Goal: Task Accomplishment & Management: Complete application form

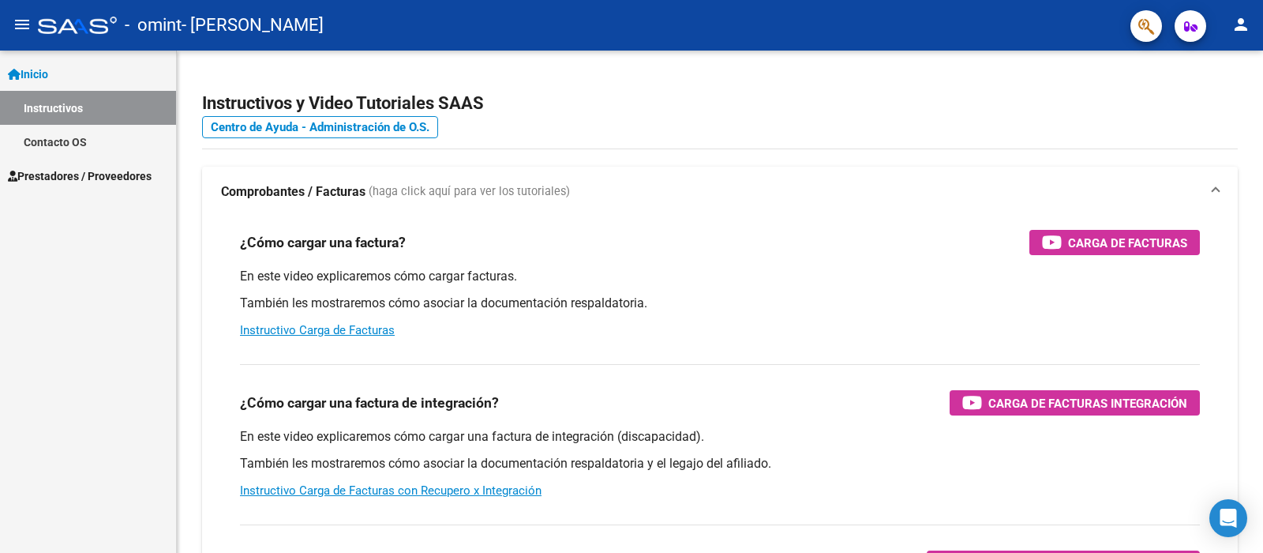
click at [17, 24] on mat-icon "menu" at bounding box center [22, 24] width 19 height 19
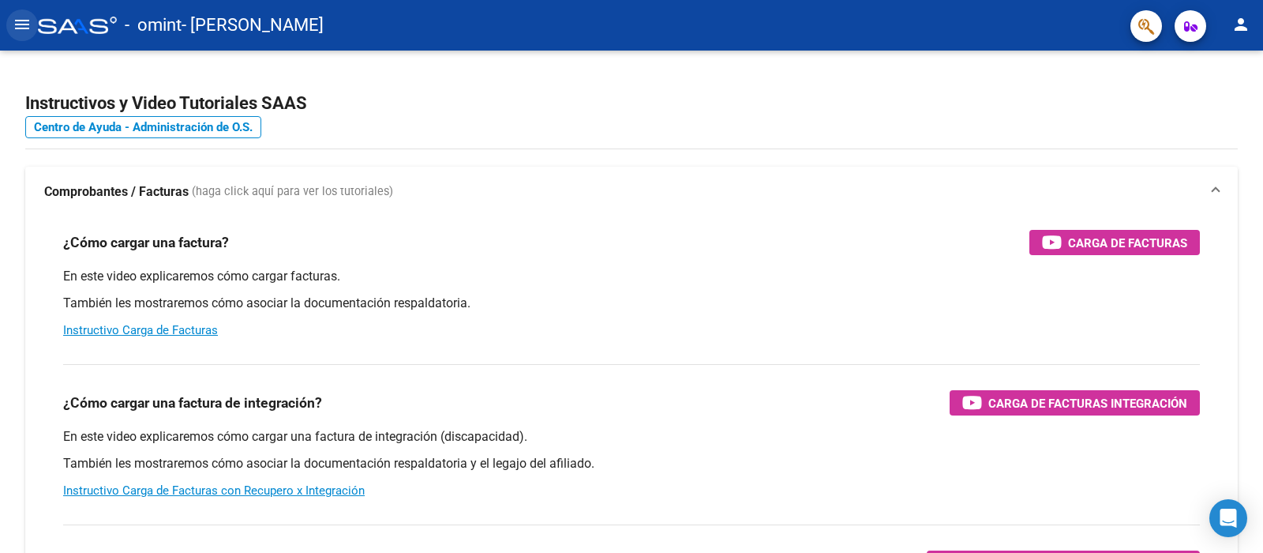
click at [17, 24] on mat-icon "menu" at bounding box center [22, 24] width 19 height 19
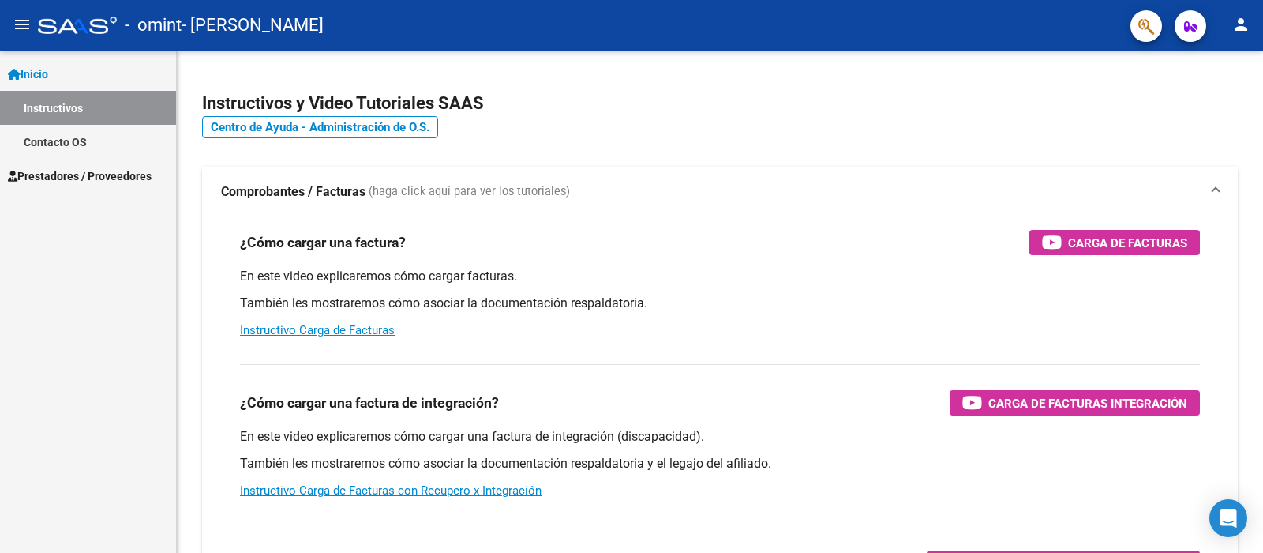
click at [45, 176] on span "Prestadores / Proveedores" at bounding box center [80, 175] width 144 height 17
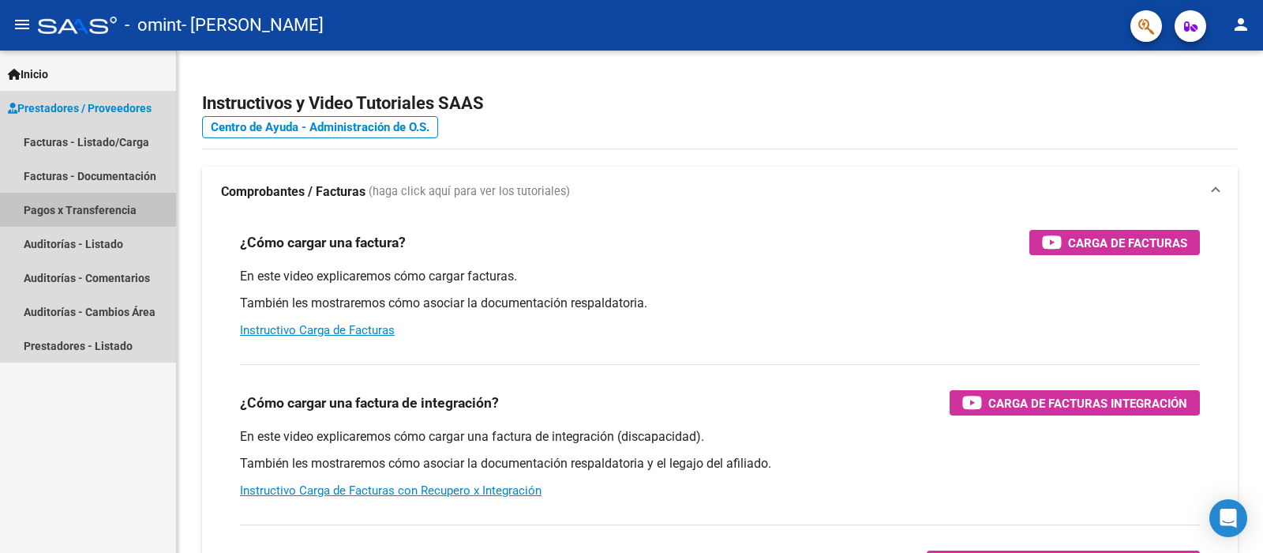
click at [54, 207] on link "Pagos x Transferencia" at bounding box center [88, 210] width 176 height 34
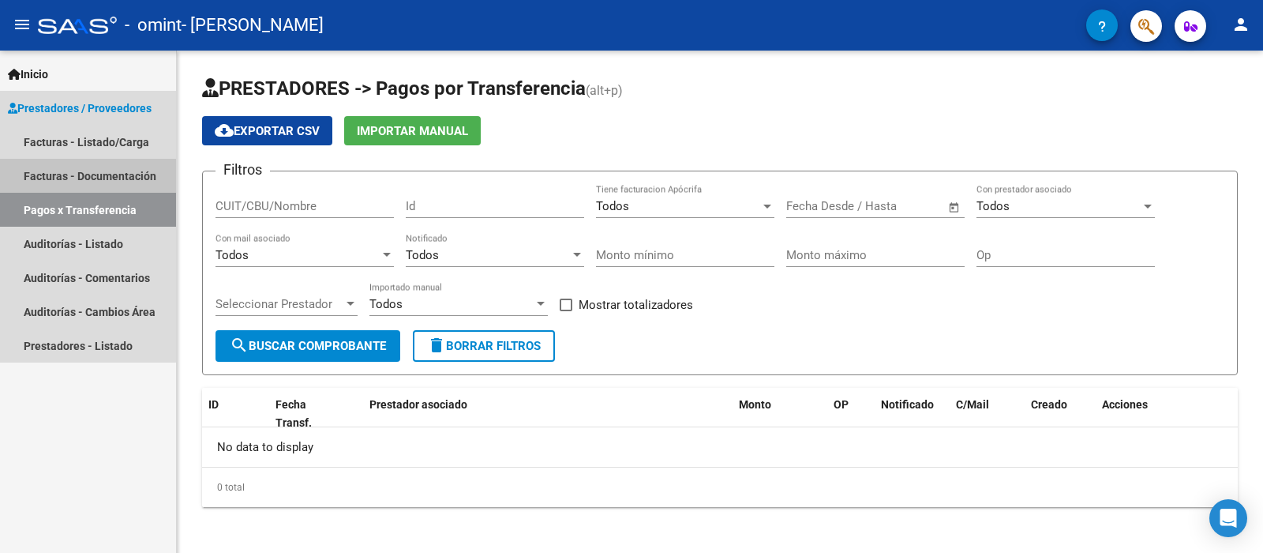
click at [76, 172] on link "Facturas - Documentación" at bounding box center [88, 176] width 176 height 34
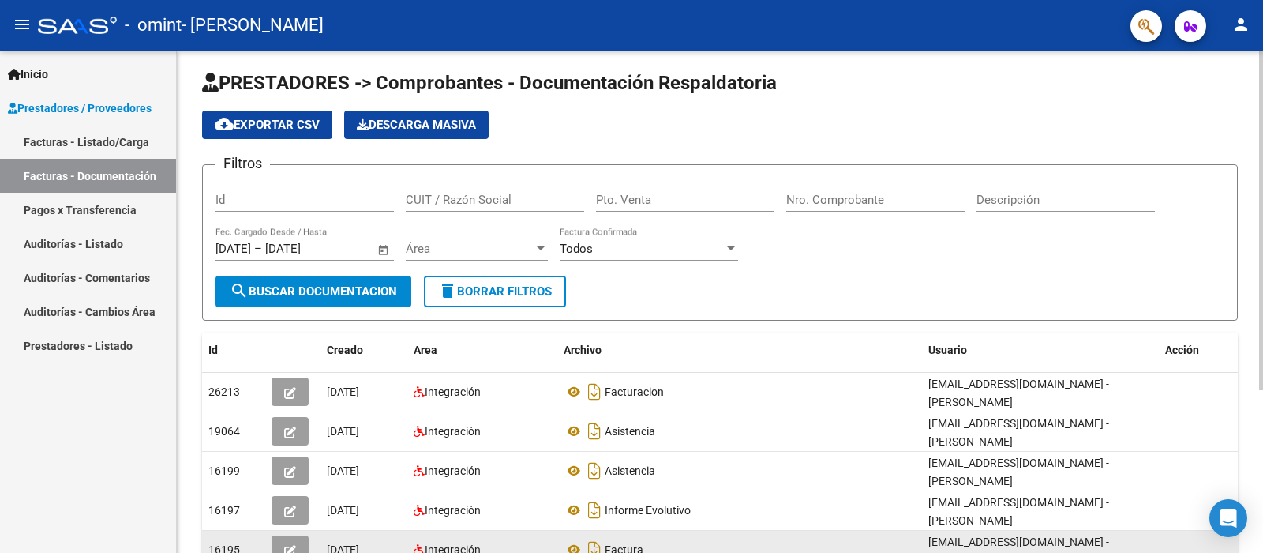
scroll to position [4, 0]
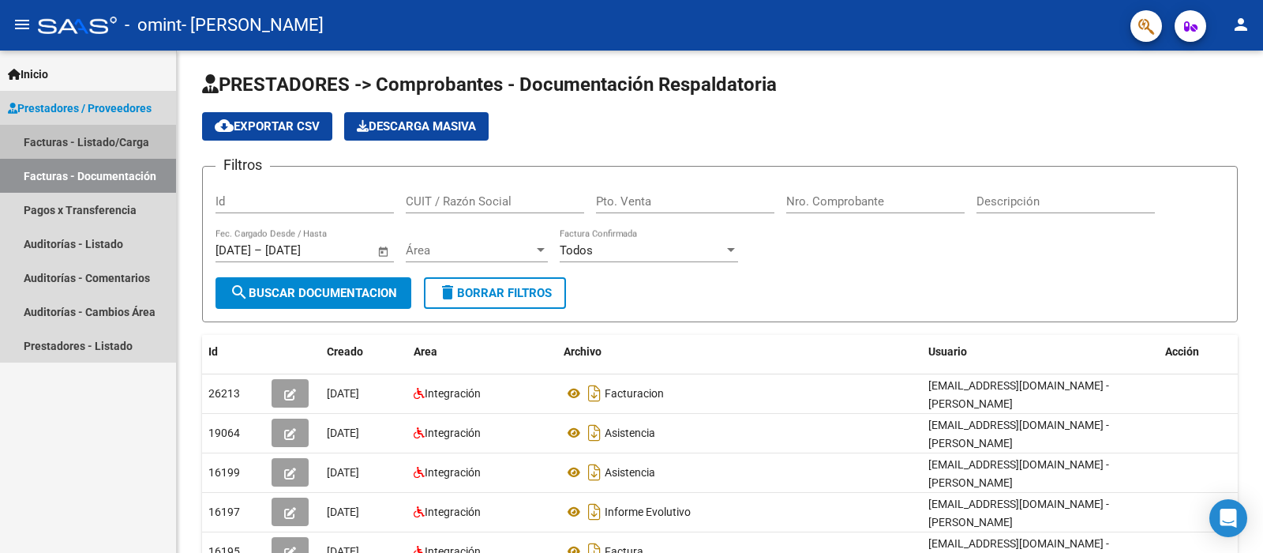
click at [121, 140] on link "Facturas - Listado/Carga" at bounding box center [88, 142] width 176 height 34
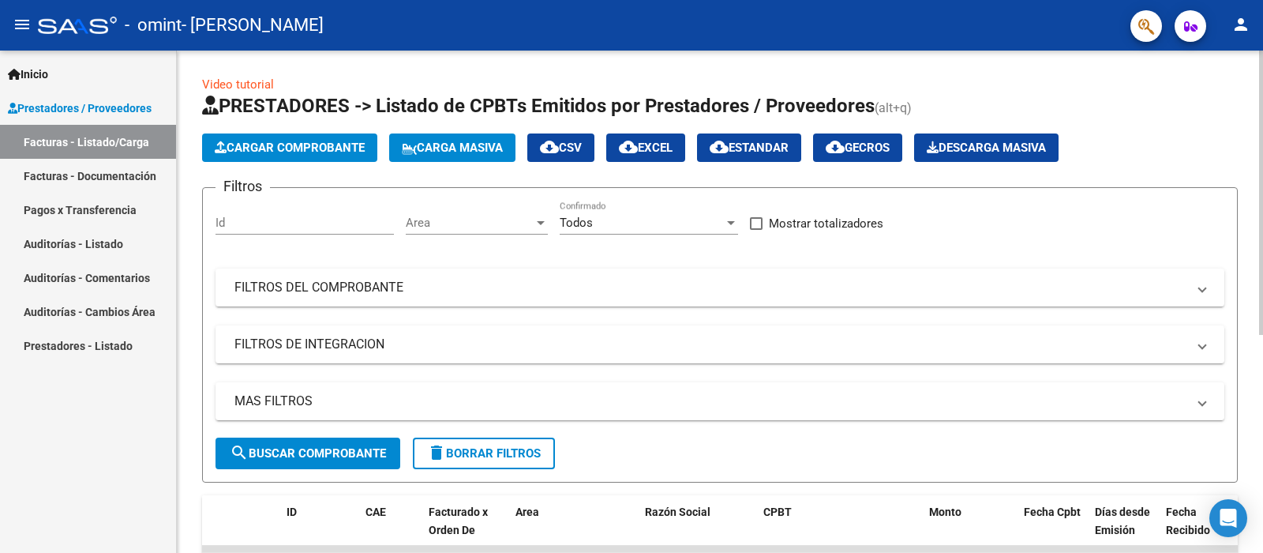
click at [349, 227] on input "Id" at bounding box center [304, 222] width 178 height 14
click at [287, 146] on span "Cargar Comprobante" at bounding box center [290, 148] width 150 height 14
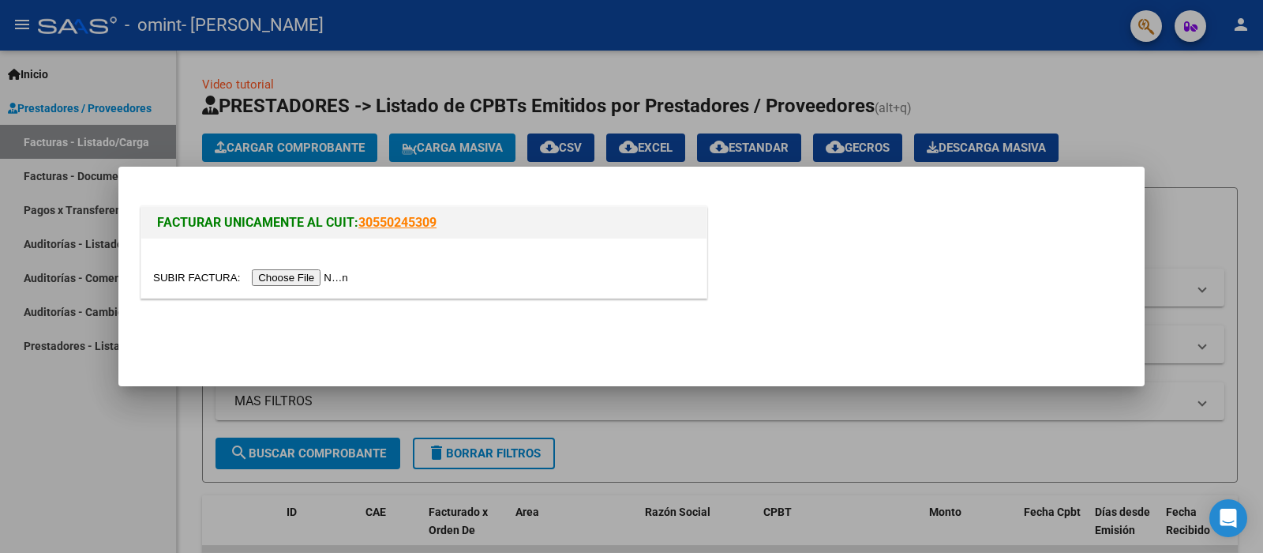
click at [286, 272] on input "file" at bounding box center [253, 277] width 200 height 17
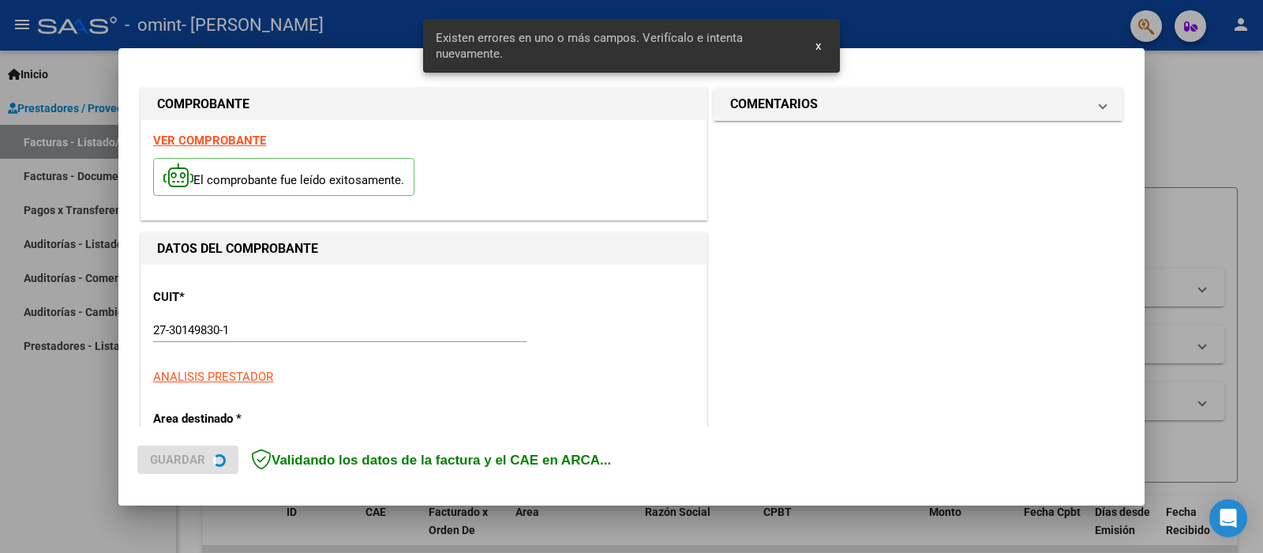
scroll to position [340, 0]
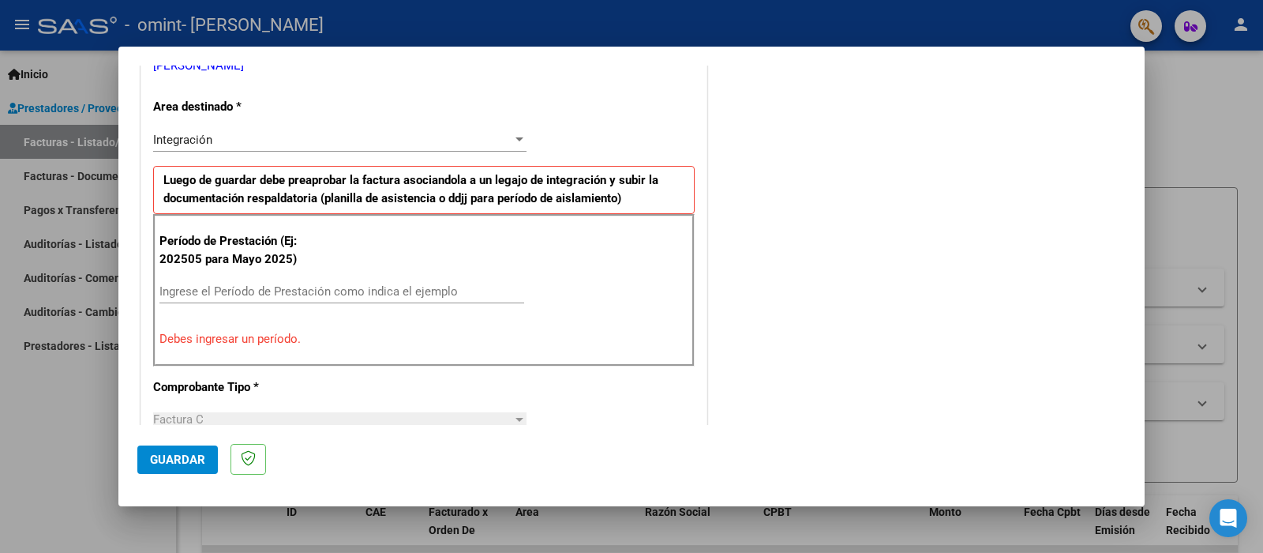
click at [231, 284] on input "Ingrese el Período de Prestación como indica el ejemplo" at bounding box center [341, 291] width 365 height 14
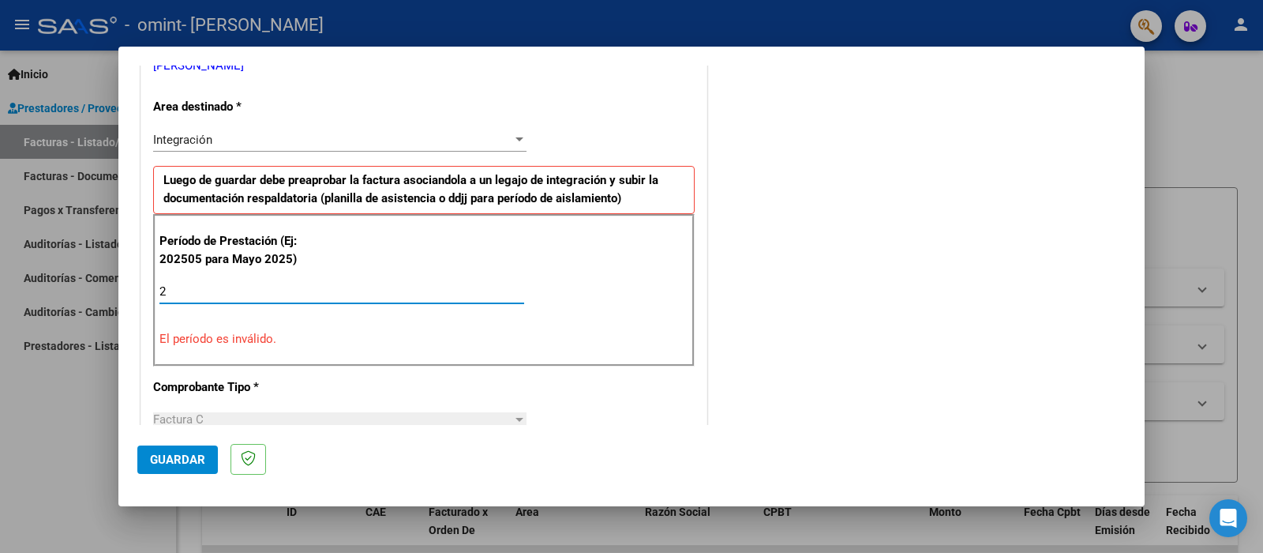
type input "2"
click at [229, 298] on input "Ingrese el Período de Prestación como indica el ejemplo" at bounding box center [341, 291] width 365 height 14
type input "2025"
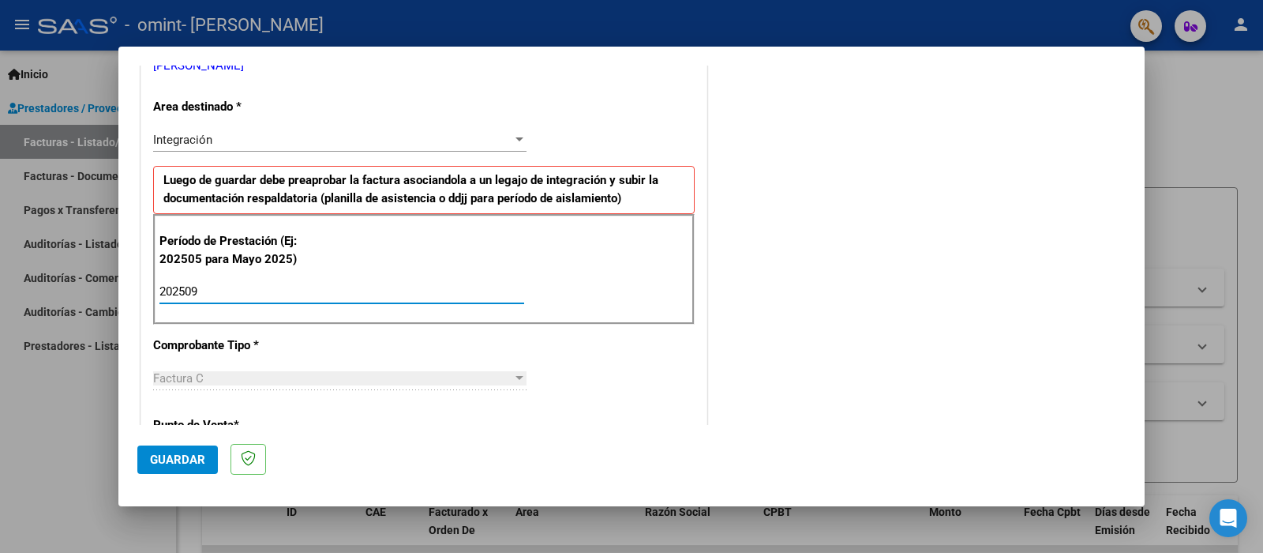
type input "202509"
drag, startPoint x: 498, startPoint y: 444, endPoint x: 620, endPoint y: 427, distance: 122.8
click at [499, 444] on mat-dialog-actions "Guardar" at bounding box center [631, 456] width 988 height 62
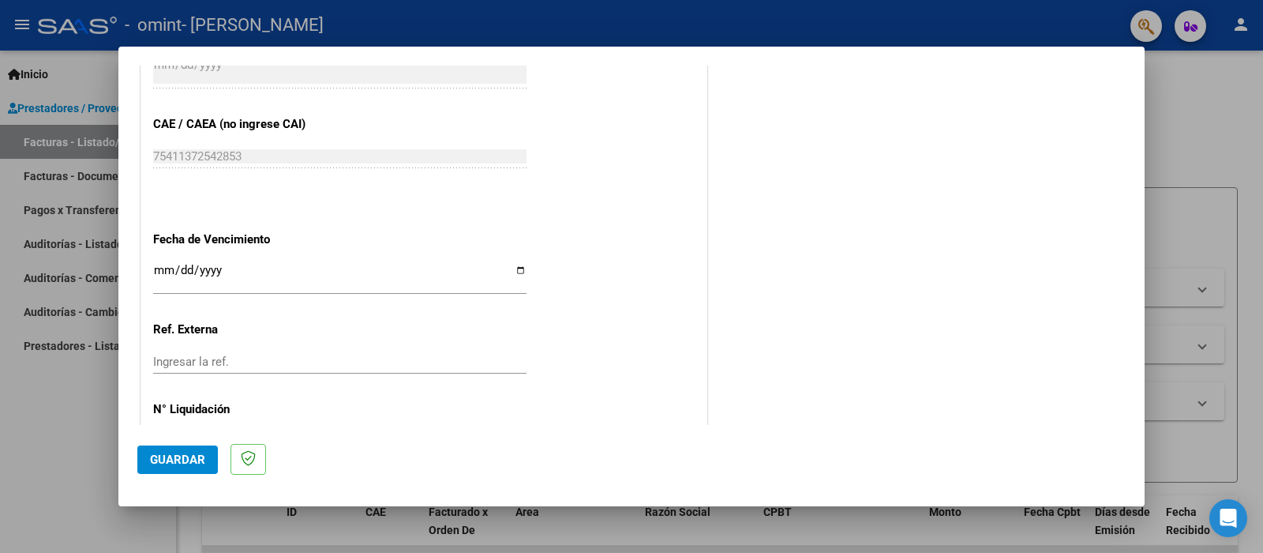
scroll to position [972, 0]
click at [167, 263] on input "Ingresar la fecha" at bounding box center [339, 275] width 373 height 25
click at [513, 263] on input "Ingresar la fecha" at bounding box center [339, 275] width 373 height 25
type input "[DATE]"
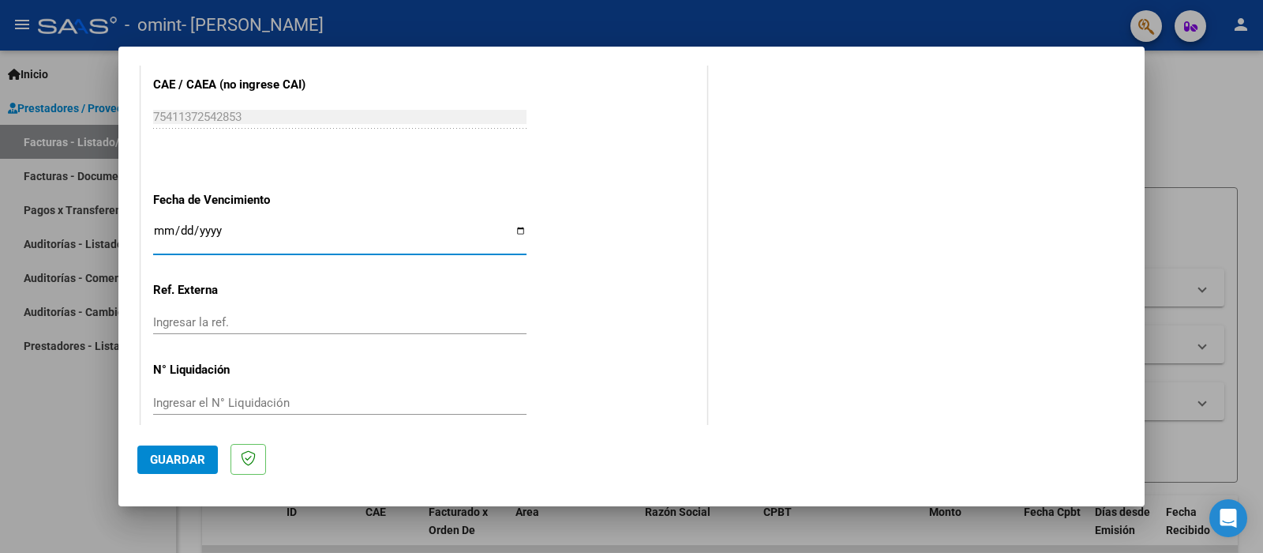
click at [173, 462] on span "Guardar" at bounding box center [177, 459] width 55 height 14
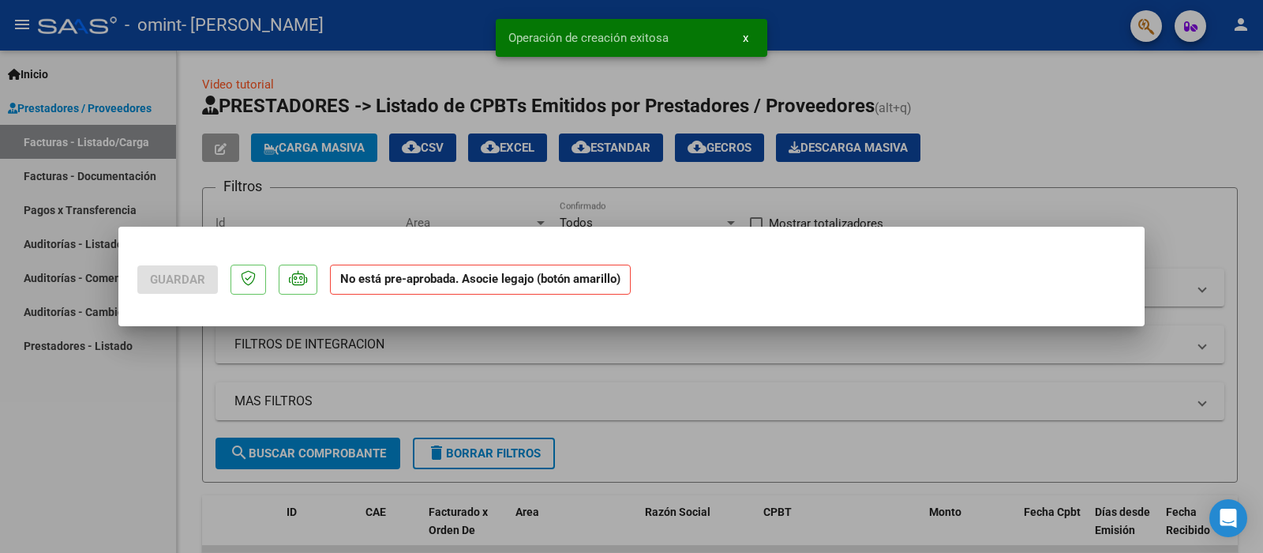
scroll to position [0, 0]
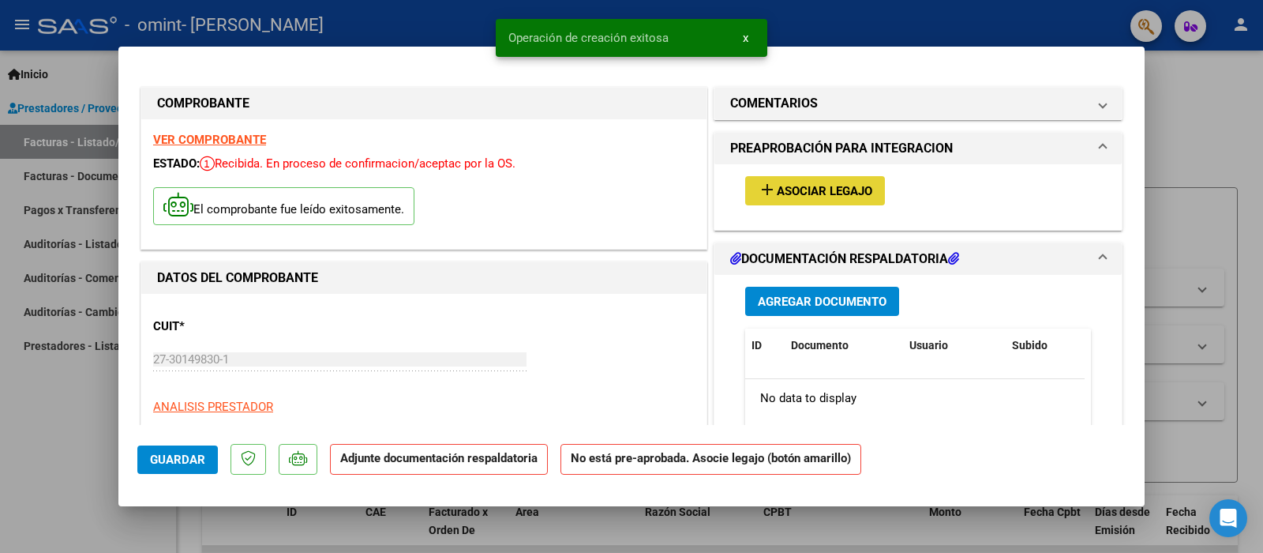
click at [793, 193] on span "Asociar Legajo" at bounding box center [825, 191] width 96 height 14
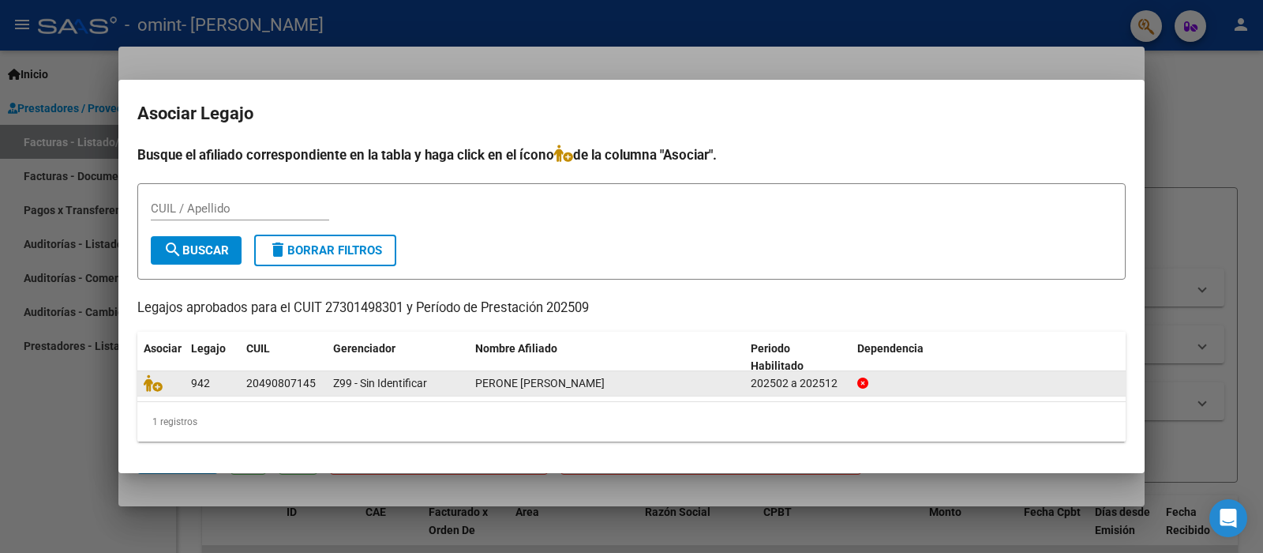
click at [815, 384] on div "202502 a 202512" at bounding box center [798, 383] width 94 height 18
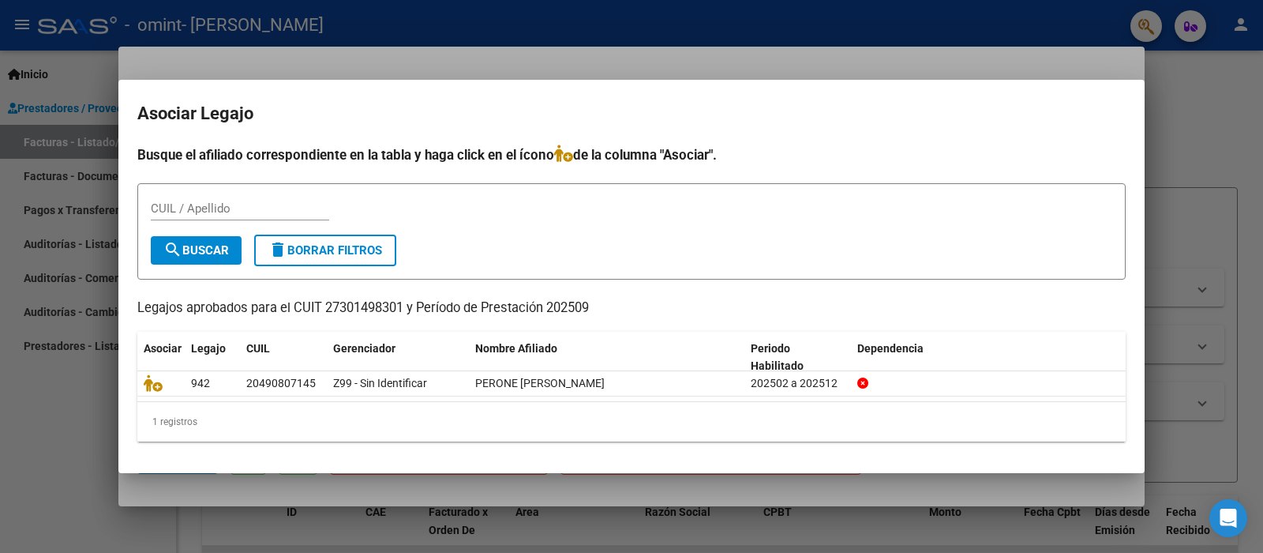
drag, startPoint x: 845, startPoint y: 119, endPoint x: 954, endPoint y: 123, distance: 108.2
click at [849, 119] on h2 "Asociar Legajo" at bounding box center [631, 114] width 988 height 30
click at [1168, 324] on div at bounding box center [631, 276] width 1263 height 553
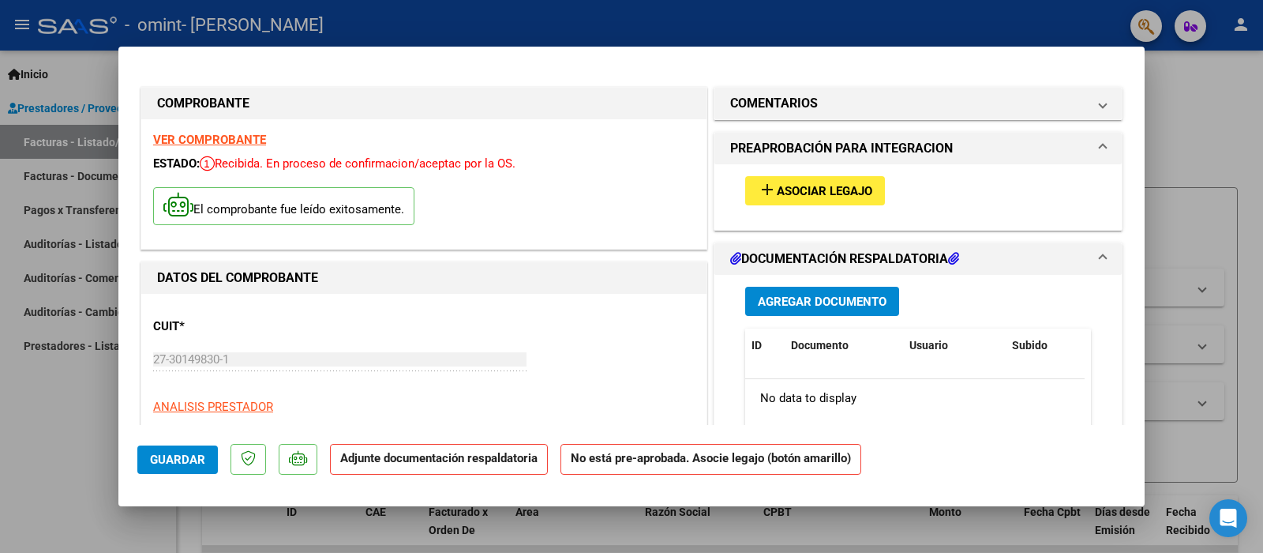
click at [838, 294] on span "Agregar Documento" at bounding box center [822, 301] width 129 height 14
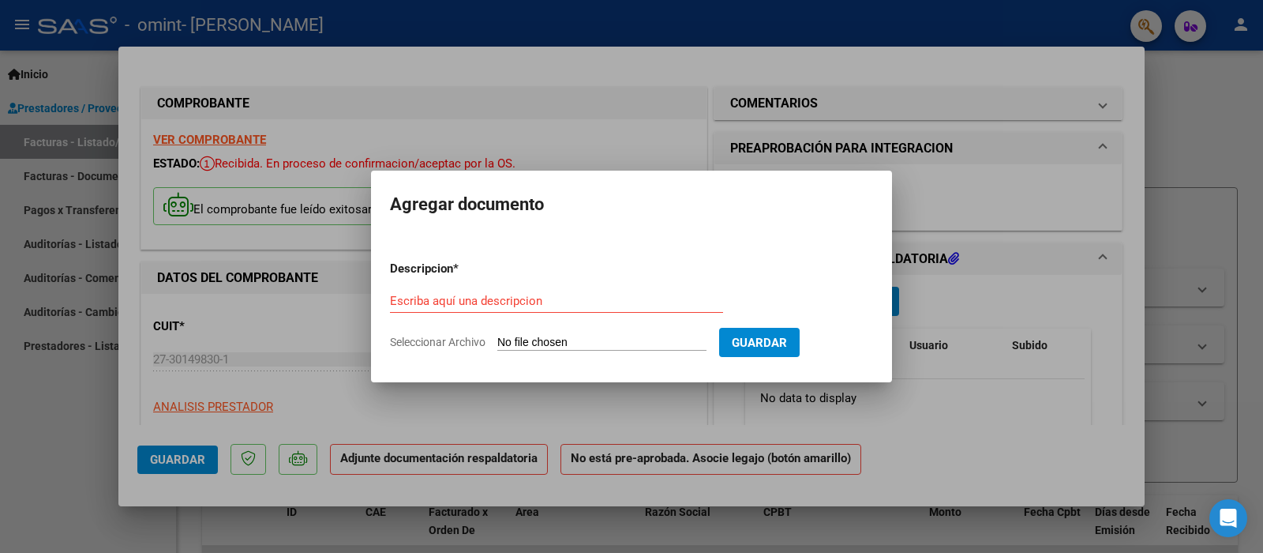
click at [446, 283] on form "Descripcion * Escriba aquí una descripcion Seleccionar Archivo Guardar" at bounding box center [631, 305] width 483 height 115
click at [424, 302] on input "Escriba aquí una descripcion" at bounding box center [556, 301] width 333 height 14
type input "asistencia"
click at [703, 335] on input "Seleccionar Archivo" at bounding box center [601, 342] width 209 height 15
click at [539, 337] on input "Seleccionar Archivo" at bounding box center [601, 342] width 209 height 15
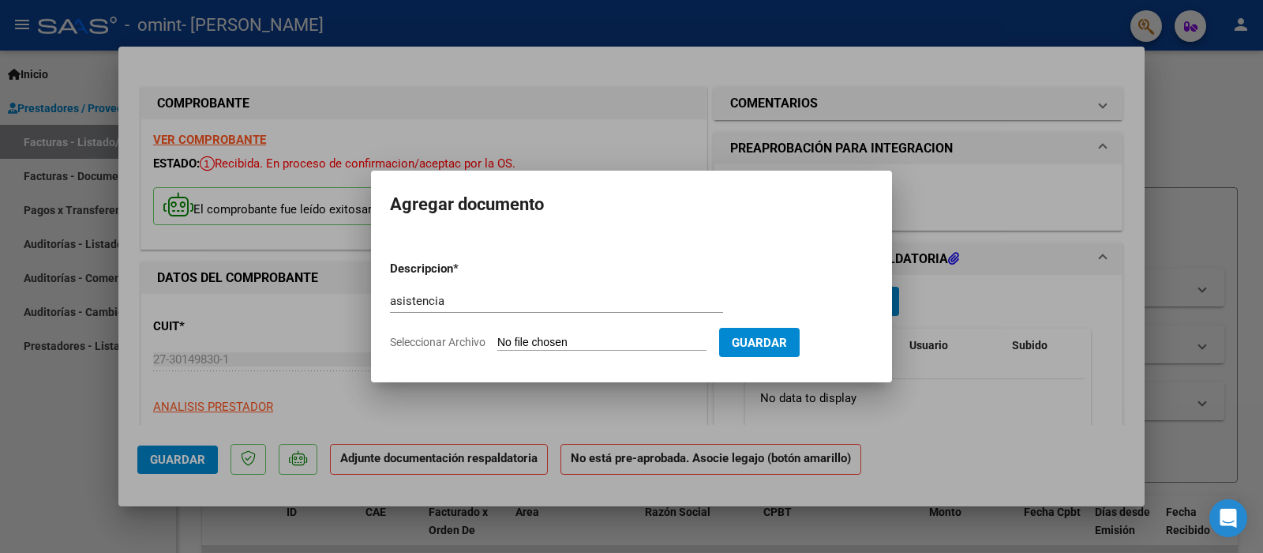
type input "C:\fakepath\9. [PERSON_NAME] (1).pdf"
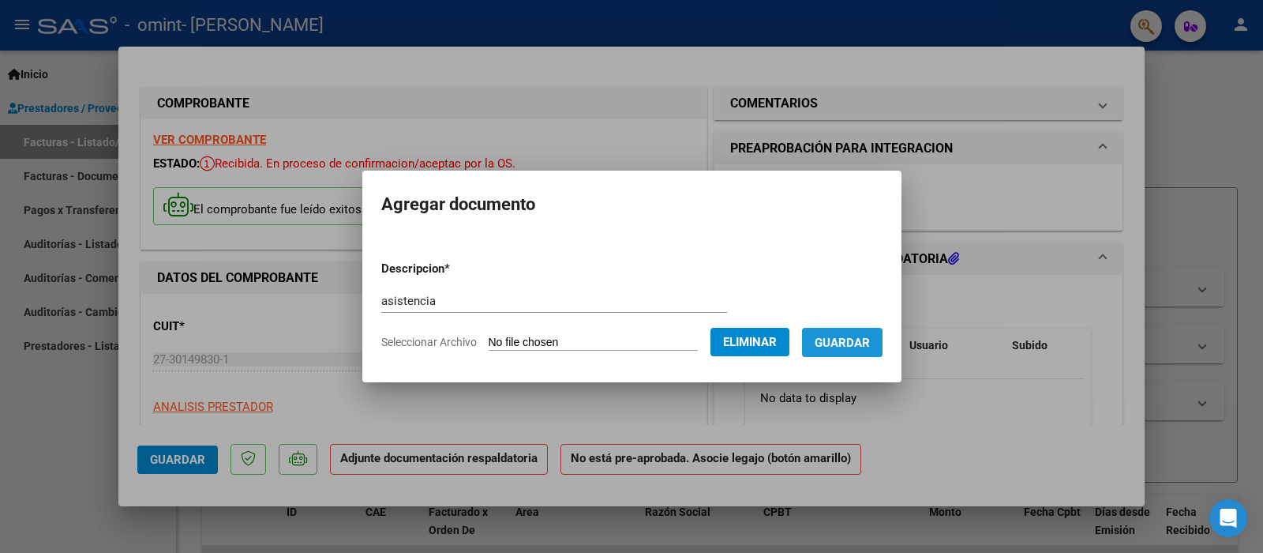
click at [840, 347] on span "Guardar" at bounding box center [842, 342] width 55 height 14
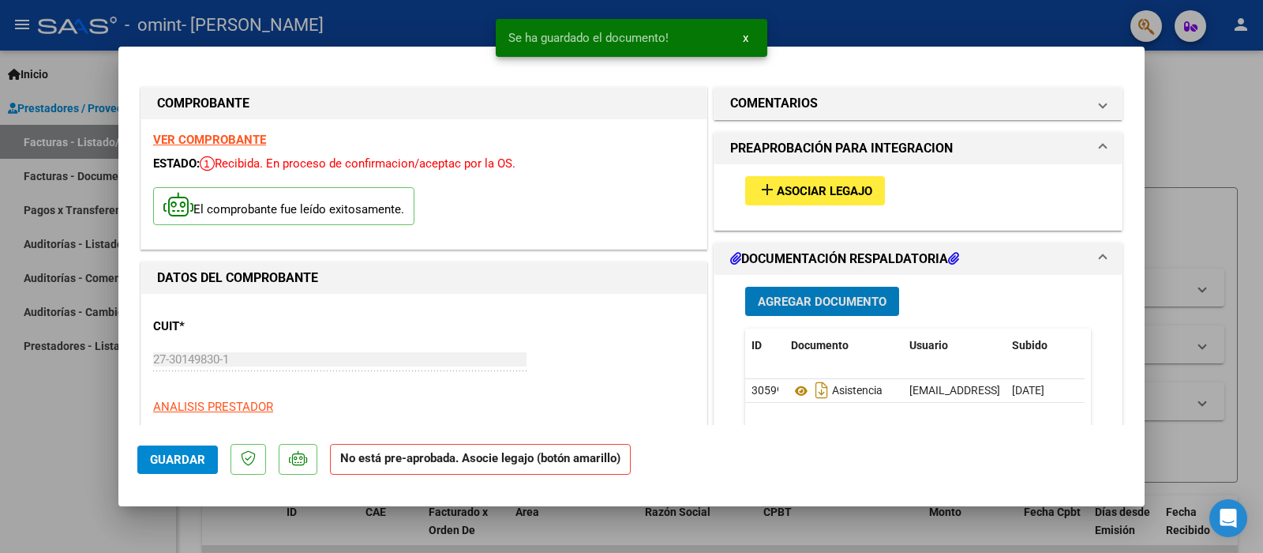
click at [804, 197] on span "Asociar Legajo" at bounding box center [825, 191] width 96 height 14
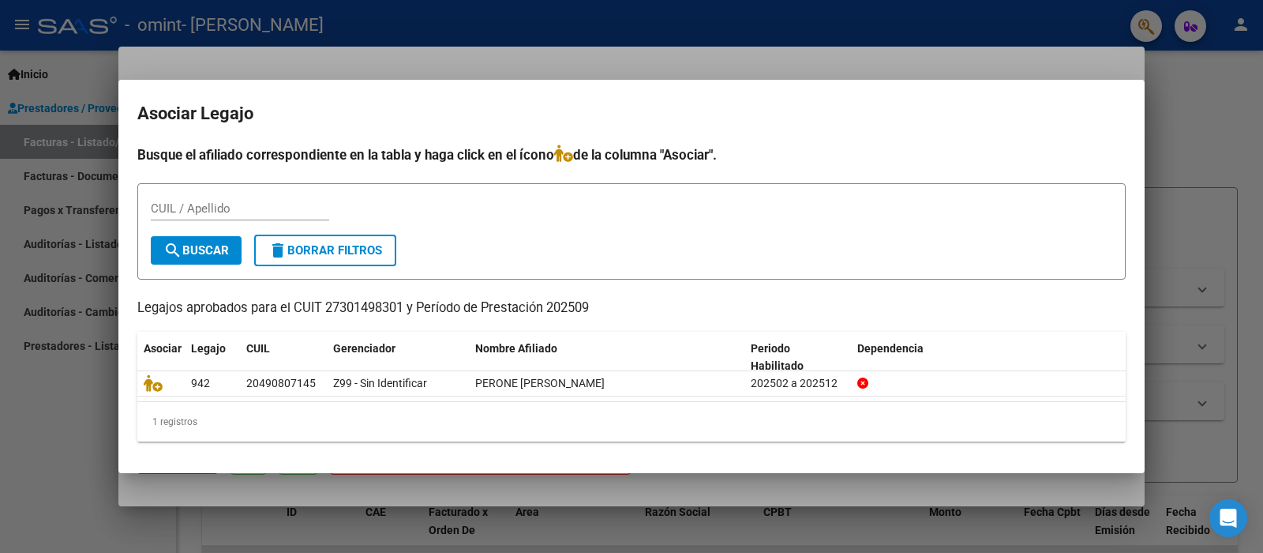
click at [1023, 69] on div at bounding box center [631, 276] width 1263 height 553
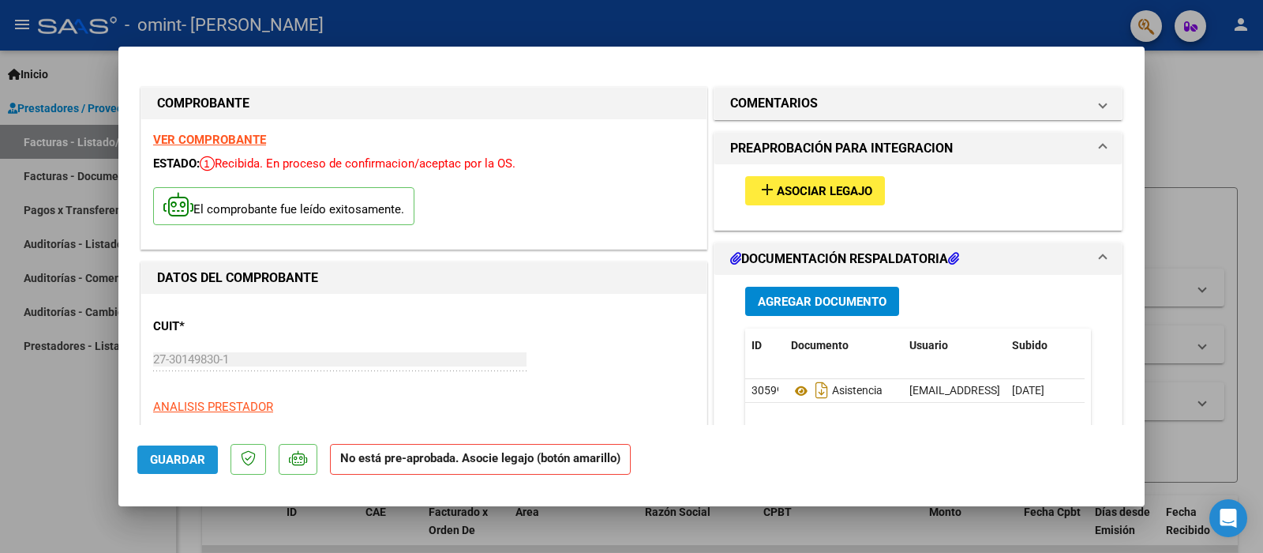
click at [159, 461] on span "Guardar" at bounding box center [177, 459] width 55 height 14
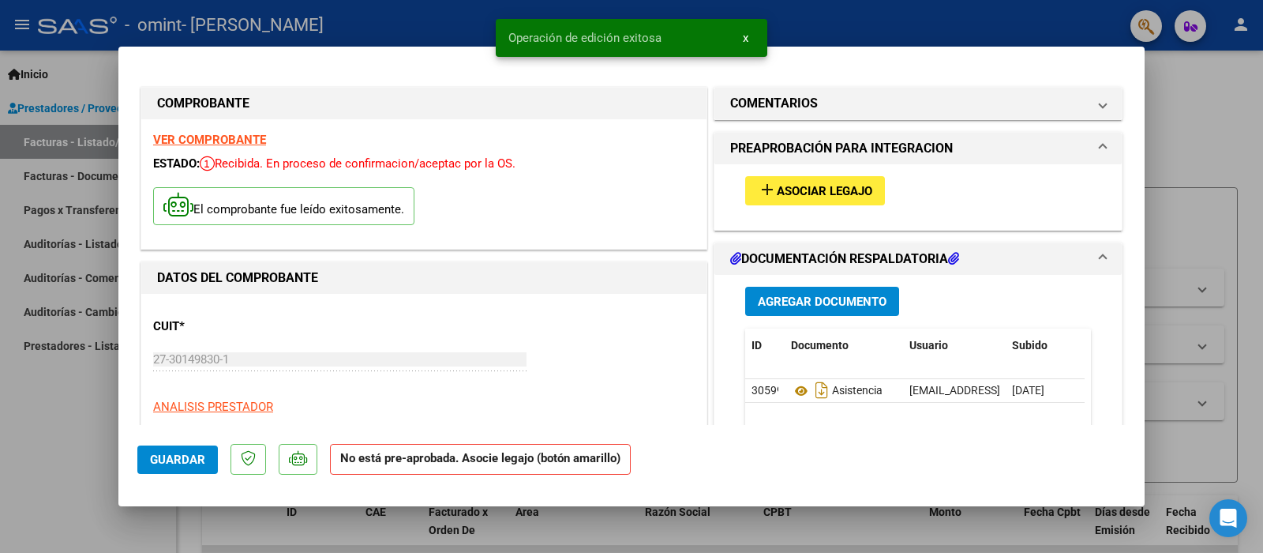
click at [827, 190] on span "Asociar Legajo" at bounding box center [825, 191] width 96 height 14
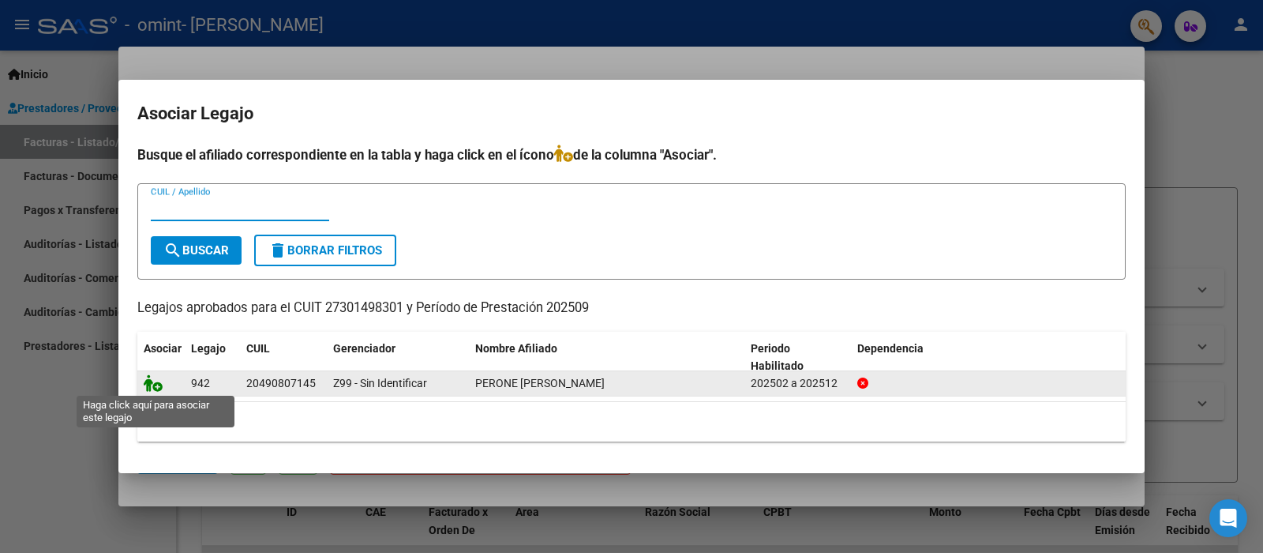
click at [158, 380] on icon at bounding box center [153, 382] width 19 height 17
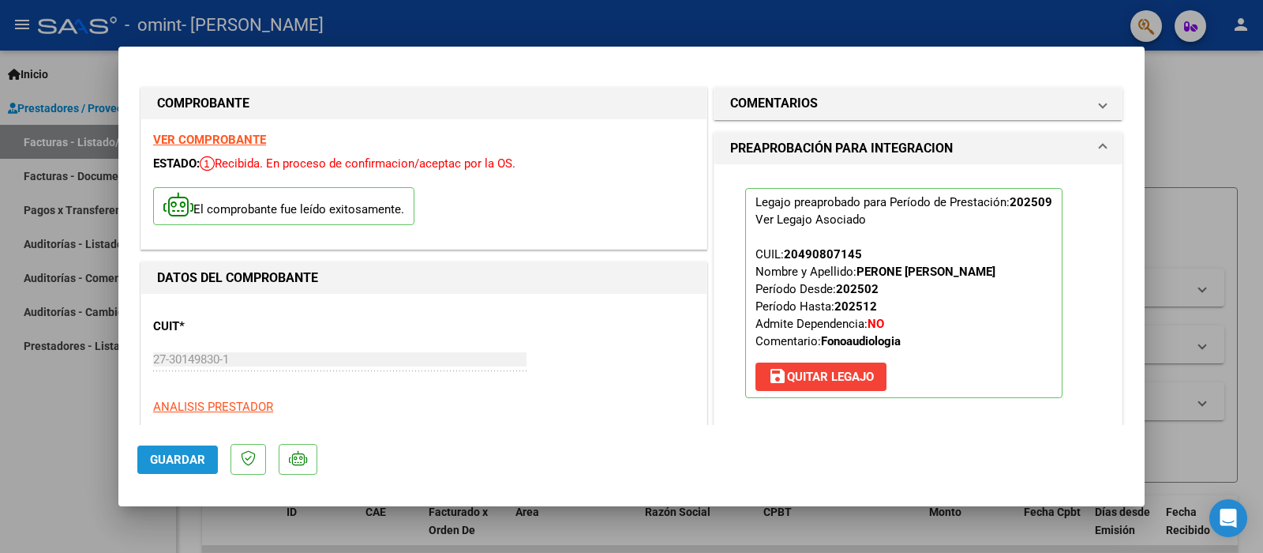
click at [159, 448] on button "Guardar" at bounding box center [177, 459] width 81 height 28
click at [164, 457] on span "Guardar" at bounding box center [177, 459] width 55 height 14
click at [1173, 107] on div at bounding box center [631, 276] width 1263 height 553
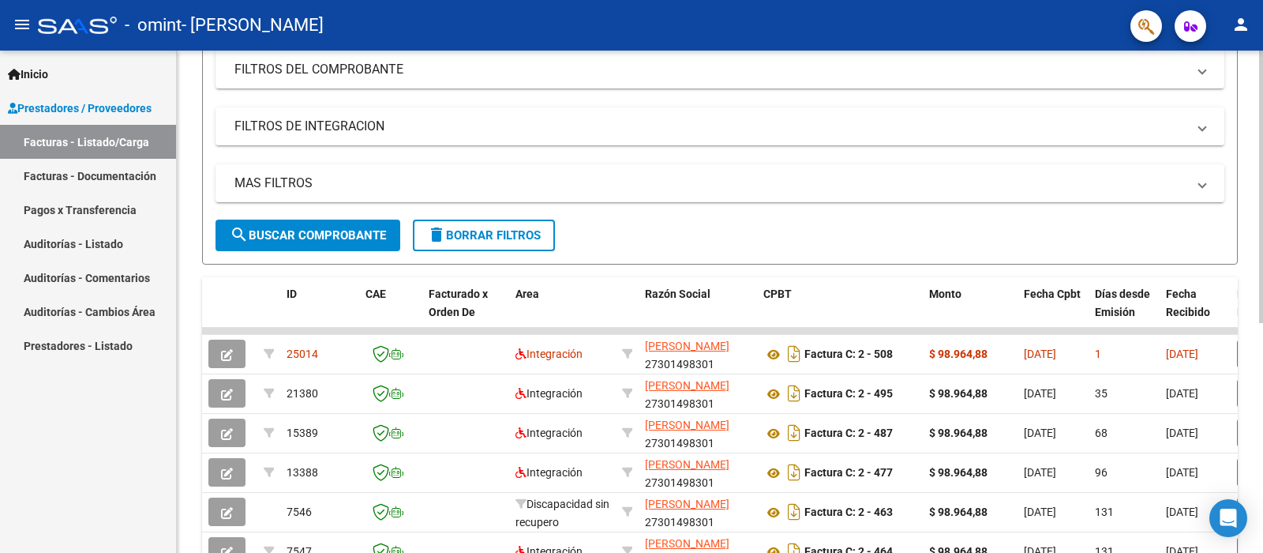
scroll to position [237, 0]
